Goal: Check status: Check status

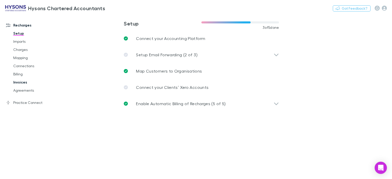
click at [21, 83] on link "Invoices" at bounding box center [37, 82] width 59 height 8
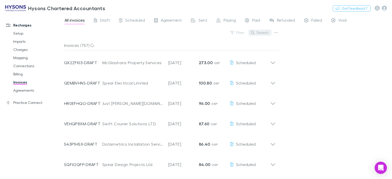
click at [260, 34] on button "Search" at bounding box center [259, 33] width 23 height 6
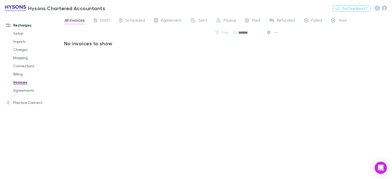
type input "*******"
